Goal: Navigation & Orientation: Find specific page/section

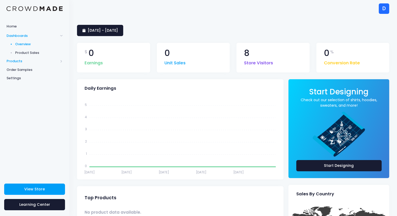
click at [11, 59] on span "Products" at bounding box center [33, 61] width 52 height 5
click at [18, 88] on span "Order Samples" at bounding box center [35, 86] width 56 height 5
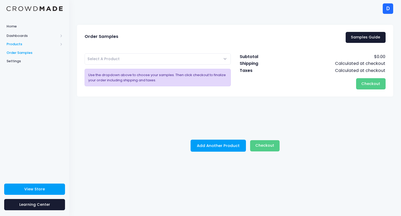
click at [15, 45] on span "Products" at bounding box center [33, 44] width 52 height 5
click at [29, 78] on span "Storefront" at bounding box center [39, 78] width 48 height 5
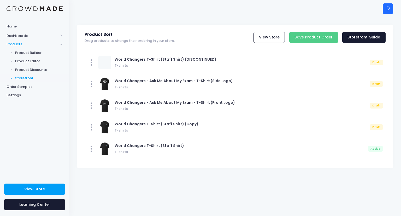
click at [247, 187] on div "Product Sort Drag products to change their ordering in your store. View Store S…" at bounding box center [235, 116] width 332 height 199
click at [29, 190] on span "View Store" at bounding box center [34, 188] width 21 height 5
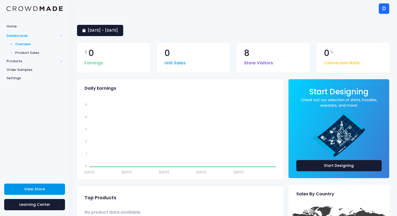
click at [28, 193] on link "View Store" at bounding box center [34, 188] width 61 height 11
click at [24, 189] on link "View Store" at bounding box center [34, 188] width 61 height 11
click at [42, 188] on span "View Store" at bounding box center [34, 188] width 21 height 5
click at [30, 188] on span "View Store" at bounding box center [34, 188] width 21 height 5
click at [42, 187] on span "View Store" at bounding box center [34, 188] width 21 height 5
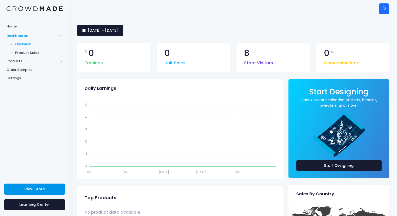
click at [47, 190] on link "View Store" at bounding box center [34, 188] width 61 height 11
click at [36, 187] on span "View Store" at bounding box center [34, 188] width 21 height 5
click at [36, 192] on link "View Store" at bounding box center [34, 188] width 61 height 11
click at [37, 187] on span "View Store" at bounding box center [34, 188] width 21 height 5
click at [43, 188] on span "View Store" at bounding box center [34, 188] width 21 height 5
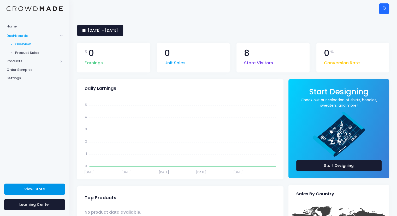
click at [19, 192] on link "View Store" at bounding box center [34, 188] width 61 height 11
click at [24, 190] on link "View Store" at bounding box center [34, 188] width 61 height 11
click at [30, 187] on span "View Store" at bounding box center [34, 188] width 21 height 5
